Goal: Obtain resource: Download file/media

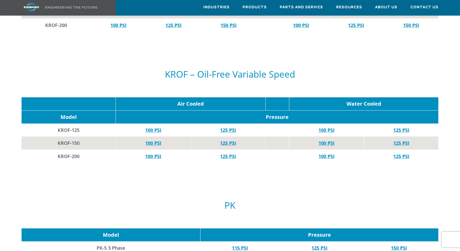
scroll to position [1971, 0]
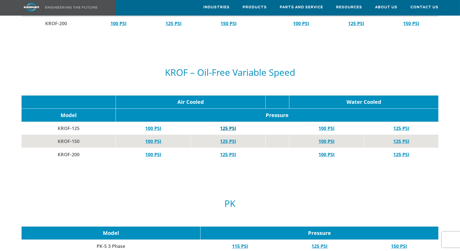
click at [224, 125] on link "125 PSI" at bounding box center [228, 128] width 16 height 6
click at [157, 125] on link "100 PSI" at bounding box center [153, 128] width 16 height 6
click at [228, 138] on link "125 PSI" at bounding box center [228, 141] width 16 height 6
click at [152, 138] on link "100 PSI" at bounding box center [153, 141] width 16 height 6
click at [226, 148] on td "125 PSI" at bounding box center [228, 154] width 75 height 13
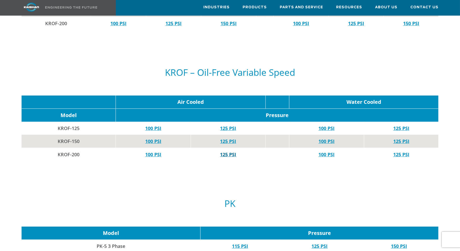
click at [226, 151] on link "125 PSI" at bounding box center [228, 154] width 16 height 6
click at [155, 151] on link "100 PSI" at bounding box center [153, 154] width 16 height 6
click at [231, 138] on link "125 PSI" at bounding box center [228, 141] width 16 height 6
click at [148, 138] on link "100 PSI" at bounding box center [153, 141] width 16 height 6
click at [150, 125] on link "100 PSI" at bounding box center [153, 128] width 16 height 6
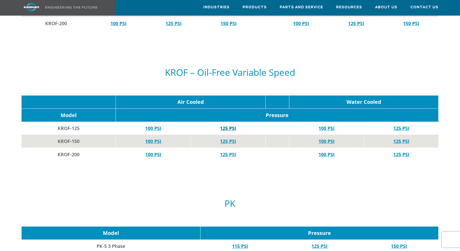
click at [222, 125] on link "125 PSI" at bounding box center [228, 128] width 16 height 6
click at [331, 125] on link "100 PSI" at bounding box center [326, 128] width 16 height 6
click at [393, 125] on link "125 PSI" at bounding box center [401, 128] width 16 height 6
click at [330, 138] on link "100 PSI" at bounding box center [326, 141] width 16 height 6
click at [402, 138] on link "125 PSI" at bounding box center [401, 141] width 16 height 6
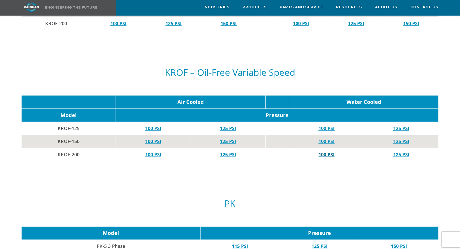
click at [332, 151] on link "100 PSI" at bounding box center [326, 154] width 16 height 6
click at [406, 151] on link "125 PSI" at bounding box center [401, 154] width 16 height 6
